Goal: Transaction & Acquisition: Book appointment/travel/reservation

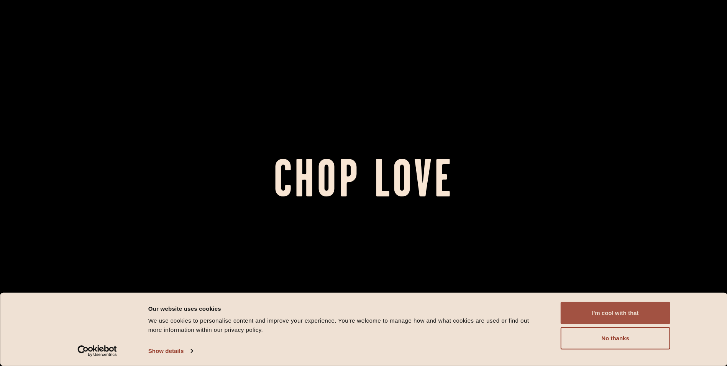
click at [620, 312] on button "I'm cool with that" at bounding box center [616, 313] width 110 height 22
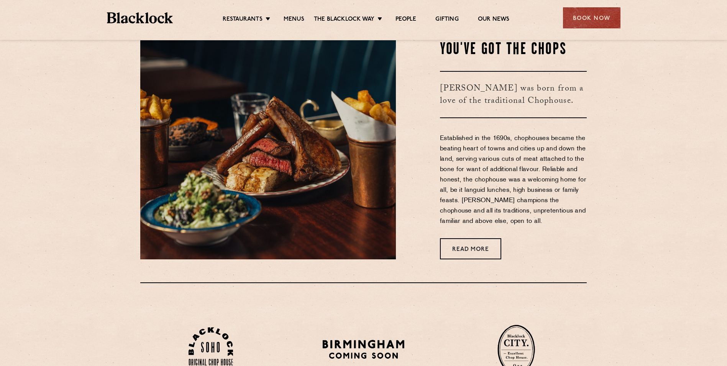
scroll to position [460, 0]
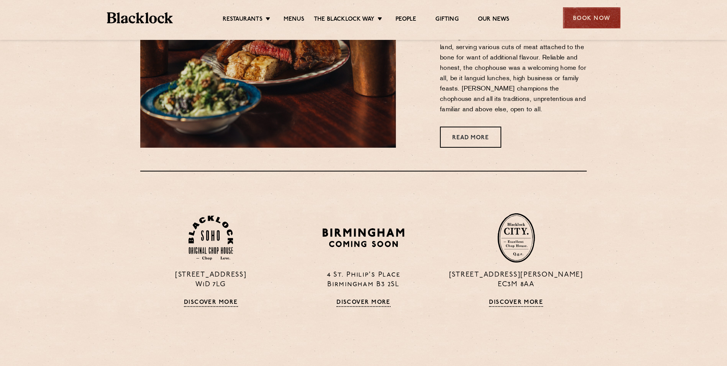
click at [607, 14] on div "Book Now" at bounding box center [591, 17] width 57 height 21
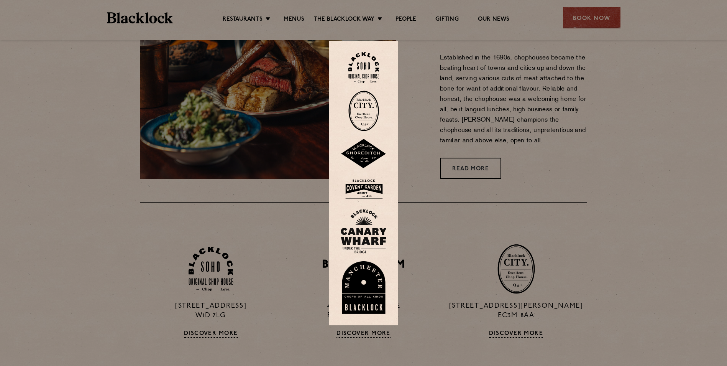
scroll to position [422, 0]
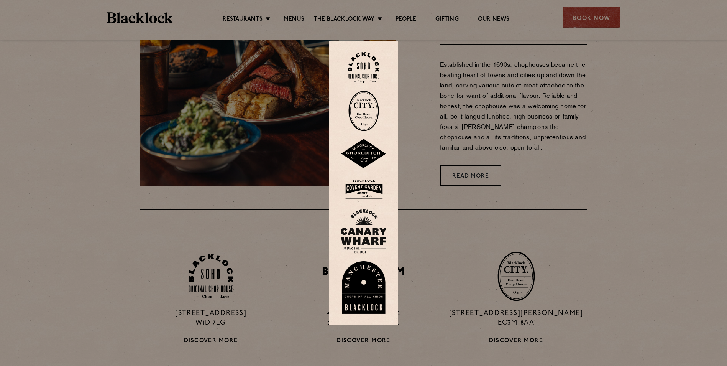
click at [372, 61] on img at bounding box center [363, 67] width 31 height 31
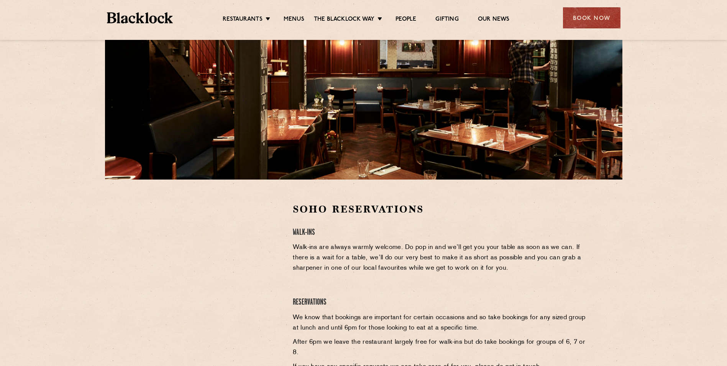
scroll to position [192, 0]
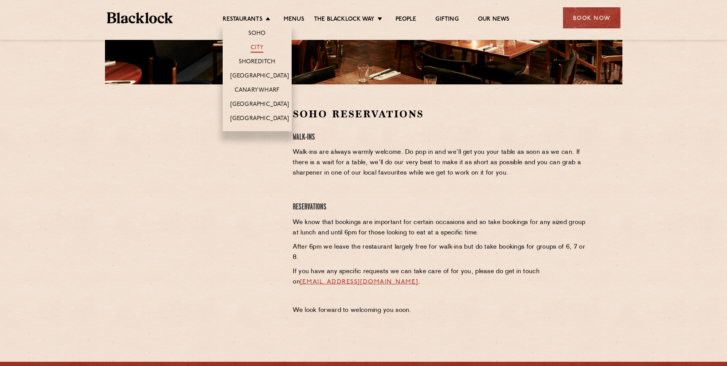
click at [260, 48] on link "City" at bounding box center [257, 48] width 13 height 8
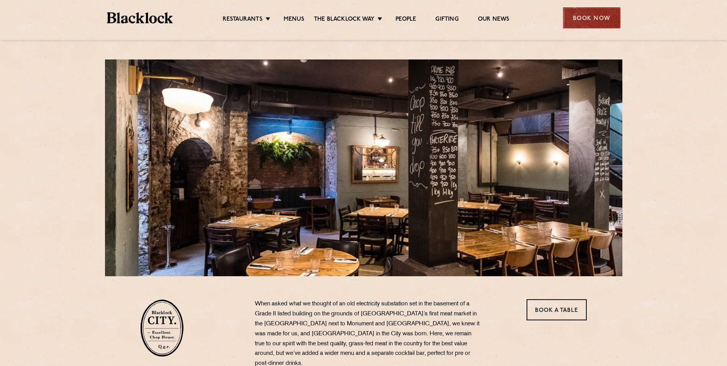
click at [599, 15] on div "Book Now" at bounding box center [591, 17] width 57 height 21
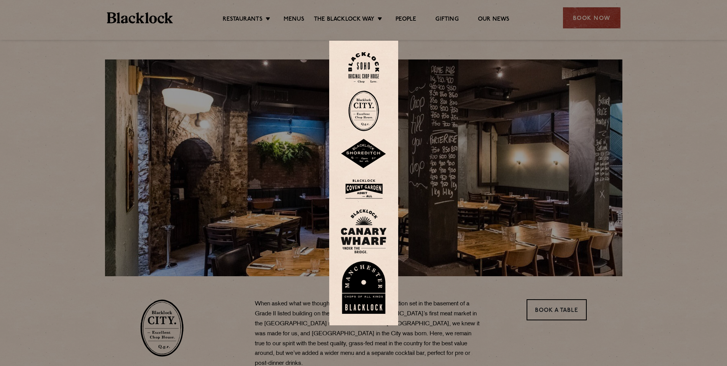
click at [367, 111] on img at bounding box center [363, 110] width 31 height 41
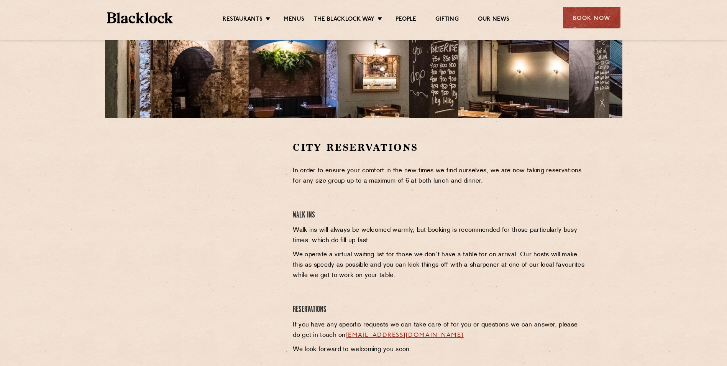
scroll to position [38, 0]
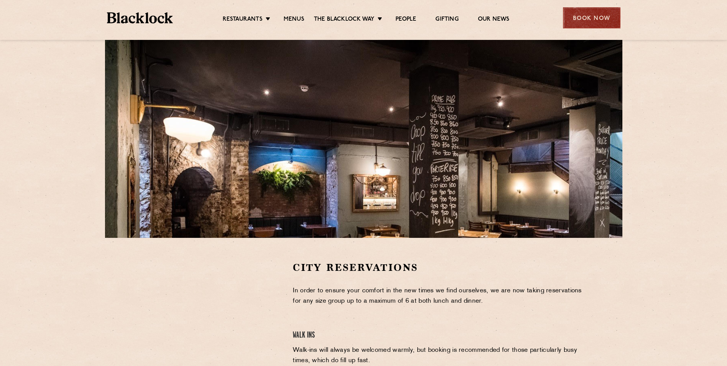
click at [577, 12] on div "Book Now" at bounding box center [591, 17] width 57 height 21
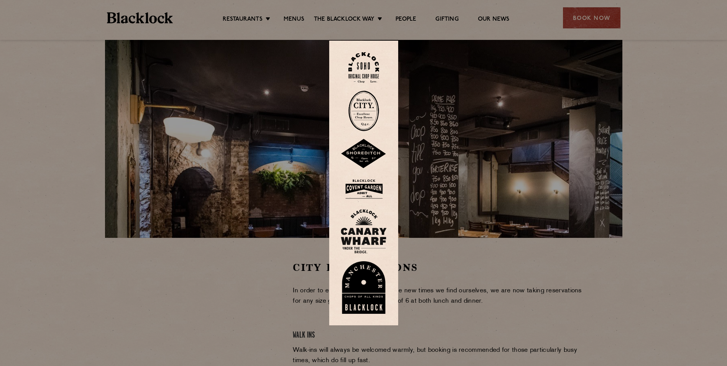
click at [371, 189] on img at bounding box center [364, 188] width 46 height 25
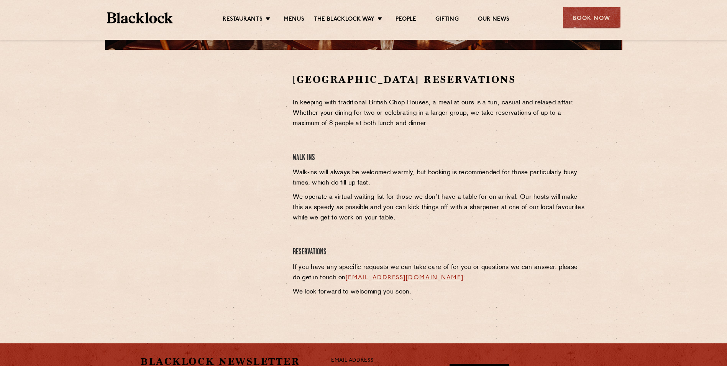
scroll to position [153, 0]
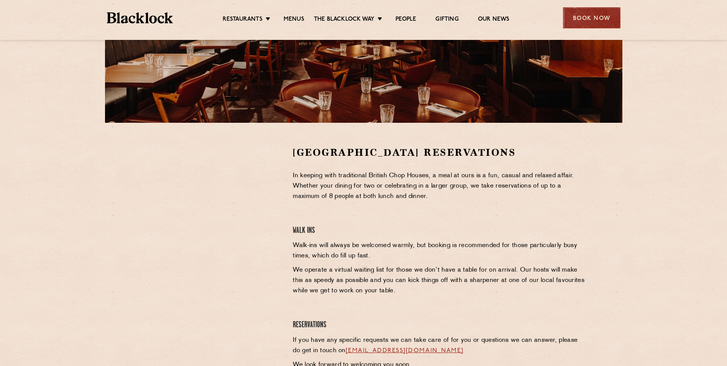
click at [594, 21] on div "Book Now" at bounding box center [591, 17] width 57 height 21
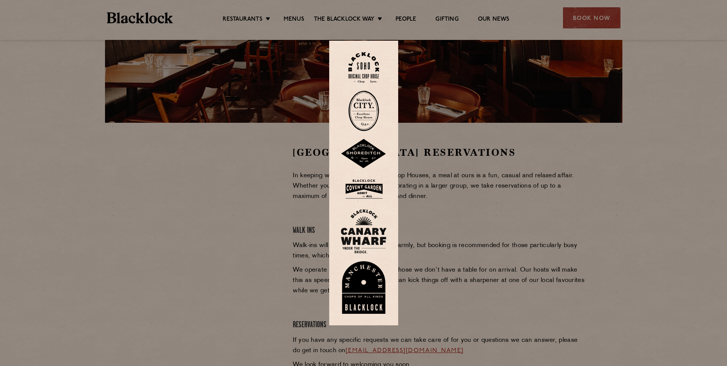
click at [366, 239] on img at bounding box center [364, 231] width 46 height 44
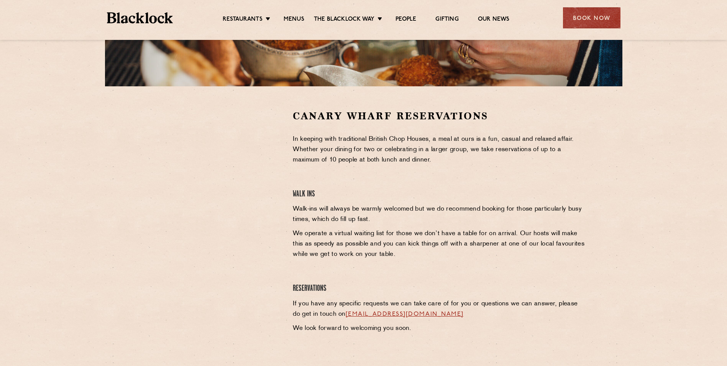
scroll to position [192, 0]
